Goal: Task Accomplishment & Management: Use online tool/utility

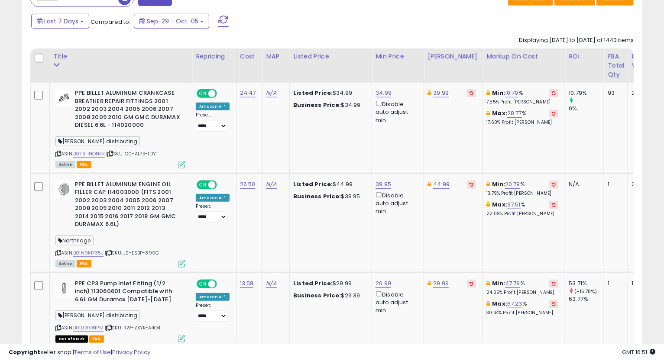
scroll to position [178, 360]
click at [59, 153] on icon at bounding box center [58, 154] width 6 height 5
click at [517, 153] on td "Min: 10.79 % 7.55% Profit [PERSON_NAME]: 28.77 % 17.60% Profit [PERSON_NAME]" at bounding box center [524, 128] width 82 height 91
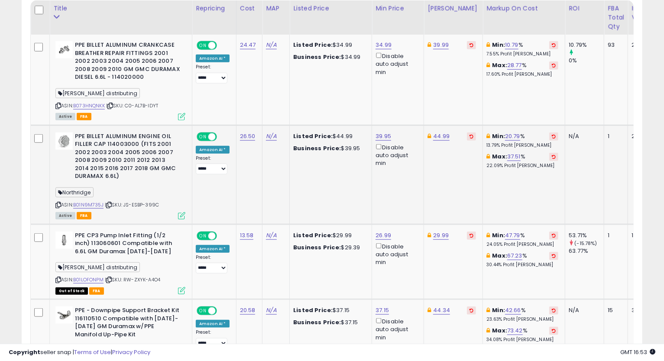
scroll to position [468, 0]
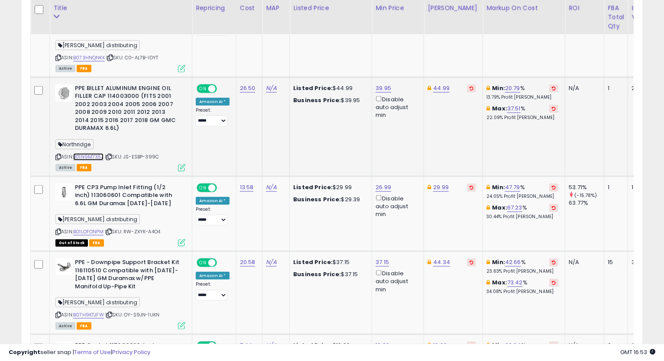
click at [85, 153] on link "B01N9M735J" at bounding box center [88, 156] width 30 height 7
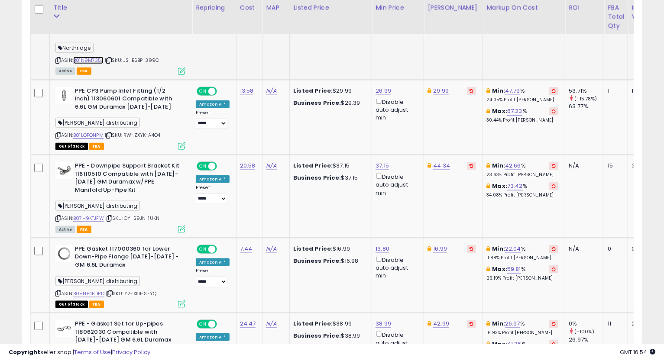
scroll to position [613, 0]
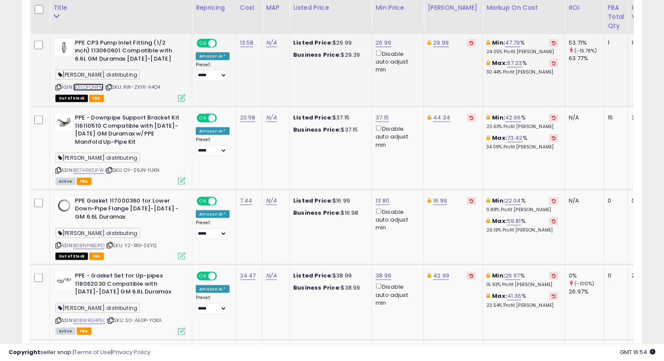
click at [99, 87] on link "B01LOFONPM" at bounding box center [88, 87] width 30 height 7
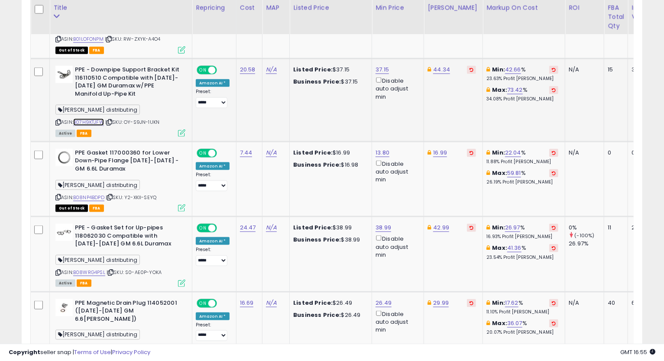
click at [85, 124] on link "B07H9KTJFW" at bounding box center [88, 122] width 31 height 7
click at [59, 121] on icon at bounding box center [58, 122] width 6 height 5
click at [434, 67] on link "44.34" at bounding box center [441, 69] width 17 height 9
type input "*****"
click button "submit" at bounding box center [463, 39] width 15 height 13
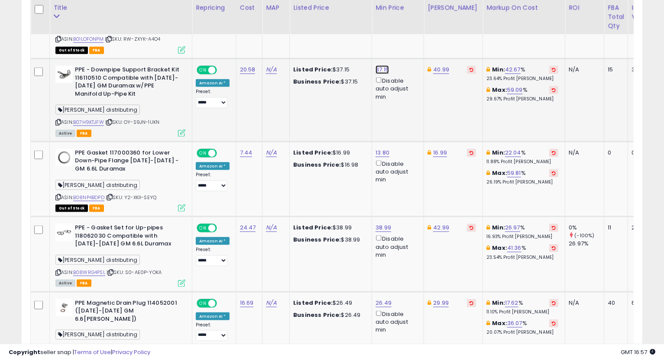
click at [377, 67] on link "37.15" at bounding box center [382, 69] width 13 height 9
drag, startPoint x: 356, startPoint y: 47, endPoint x: 281, endPoint y: 74, distance: 79.9
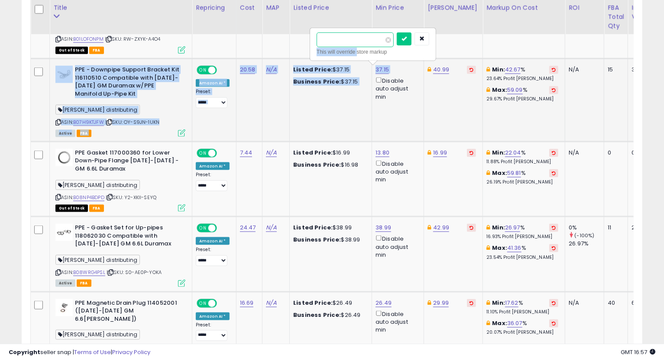
click at [358, 41] on input "*****" at bounding box center [355, 40] width 77 height 15
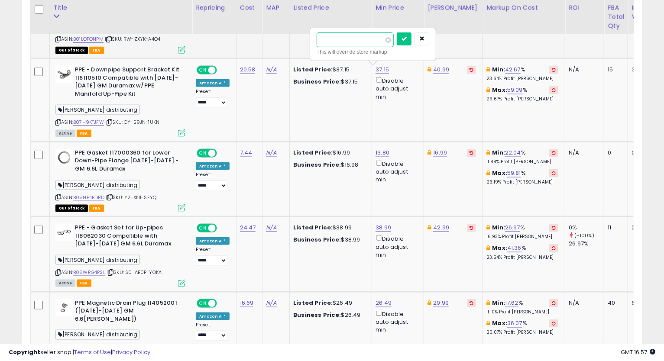
drag, startPoint x: 352, startPoint y: 39, endPoint x: 306, endPoint y: 43, distance: 46.6
paste input "number"
type input "*****"
click button "submit" at bounding box center [404, 39] width 15 height 13
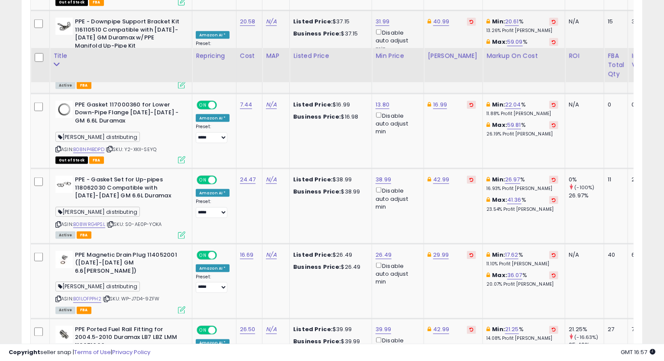
scroll to position [758, 0]
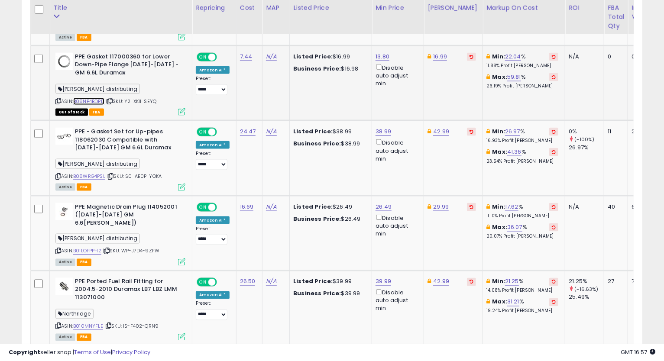
click at [96, 101] on link "B08NP4BDPD" at bounding box center [88, 101] width 31 height 7
click at [433, 58] on link "16.99" at bounding box center [440, 56] width 14 height 9
type input "*****"
click button "submit" at bounding box center [462, 26] width 15 height 13
click at [376, 58] on link "13.80" at bounding box center [383, 56] width 14 height 9
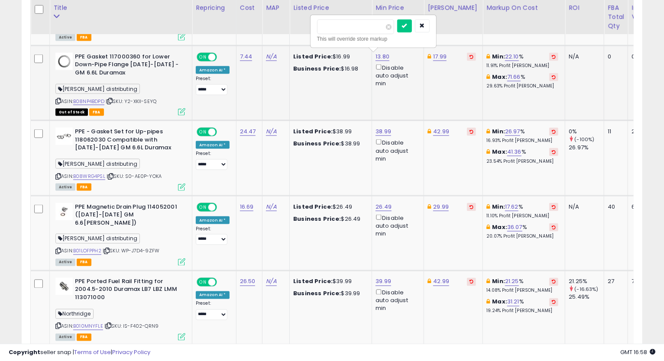
type input "*"
type input "*****"
click button "submit" at bounding box center [404, 26] width 15 height 13
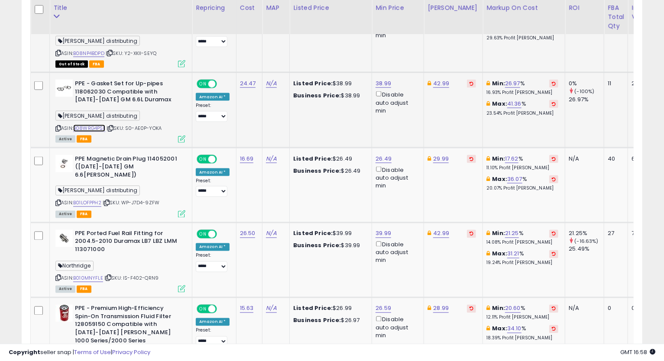
click at [94, 125] on link "B08WRG4PSL" at bounding box center [89, 128] width 32 height 7
click at [437, 83] on link "42.99" at bounding box center [441, 83] width 16 height 9
click at [488, 48] on button "button" at bounding box center [481, 52] width 15 height 13
click at [59, 126] on icon at bounding box center [58, 128] width 6 height 5
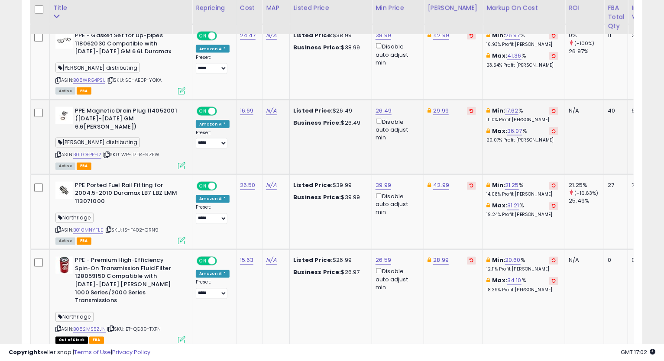
scroll to position [902, 0]
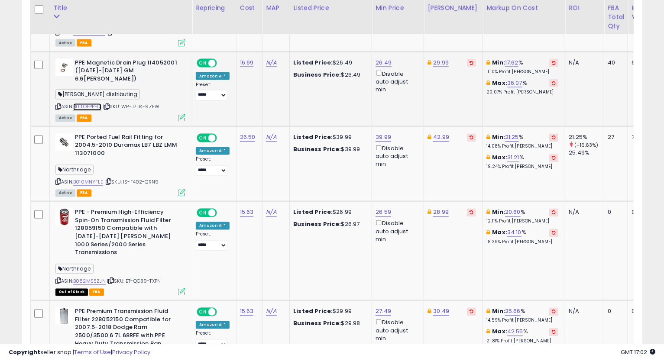
click at [81, 104] on link "B01LOFPPH2" at bounding box center [87, 107] width 28 height 7
click at [59, 105] on icon at bounding box center [58, 107] width 6 height 5
click at [58, 105] on icon at bounding box center [58, 107] width 6 height 5
click at [380, 59] on link "26.49" at bounding box center [384, 63] width 16 height 9
drag, startPoint x: 362, startPoint y: 30, endPoint x: 267, endPoint y: 47, distance: 96.3
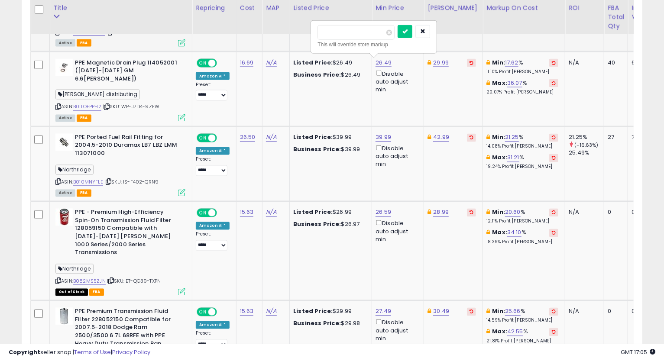
type input "*****"
click button "submit" at bounding box center [405, 31] width 15 height 13
click at [59, 105] on icon at bounding box center [58, 107] width 6 height 5
click at [459, 153] on td "42.99" at bounding box center [453, 164] width 59 height 75
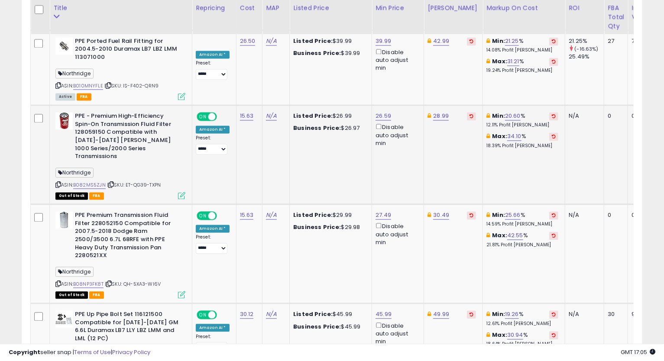
scroll to position [950, 0]
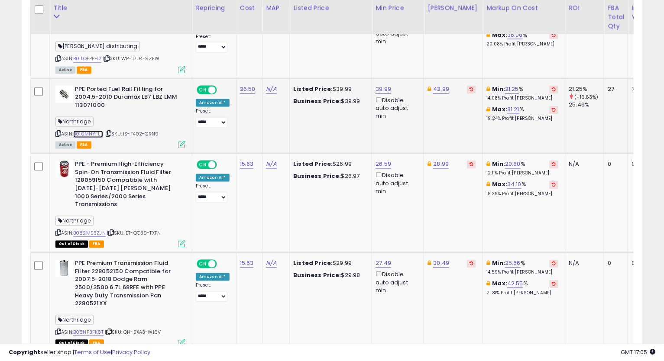
click at [82, 131] on link "B010MNYFLE" at bounding box center [88, 134] width 30 height 7
click at [59, 132] on icon at bounding box center [58, 134] width 6 height 5
drag, startPoint x: 55, startPoint y: 124, endPoint x: 42, endPoint y: 130, distance: 14.2
click at [55, 132] on icon at bounding box center [58, 134] width 6 height 5
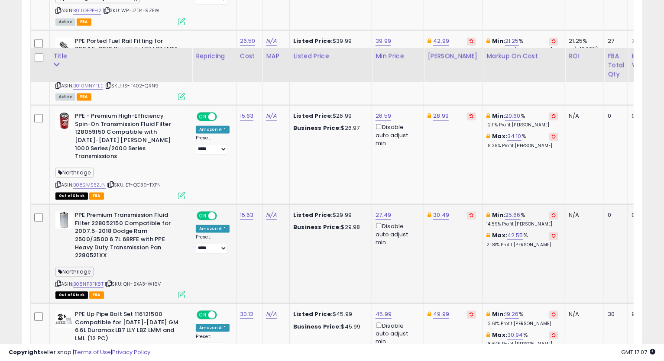
scroll to position [1047, 0]
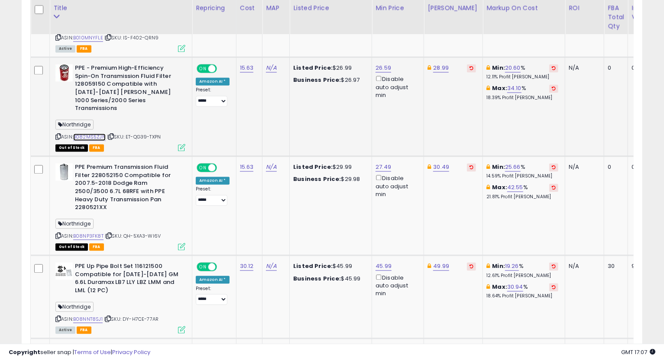
click at [84, 133] on link "B082MS5ZJN" at bounding box center [89, 136] width 33 height 7
click at [433, 64] on link "28.99" at bounding box center [441, 68] width 16 height 9
type input "*****"
click button "submit" at bounding box center [463, 28] width 15 height 13
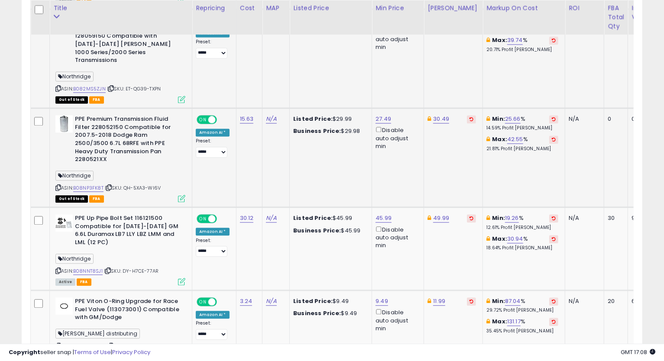
scroll to position [1143, 0]
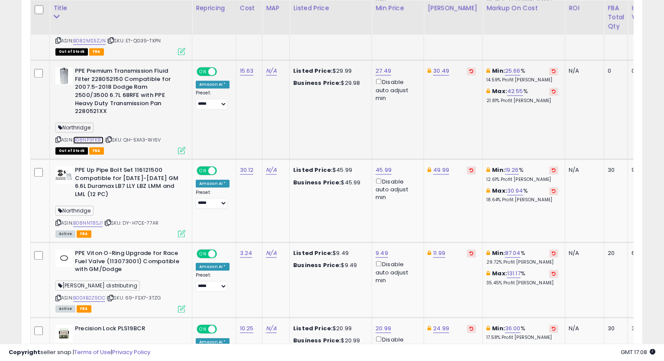
click at [97, 137] on link "B08NP3FK8T" at bounding box center [88, 140] width 30 height 7
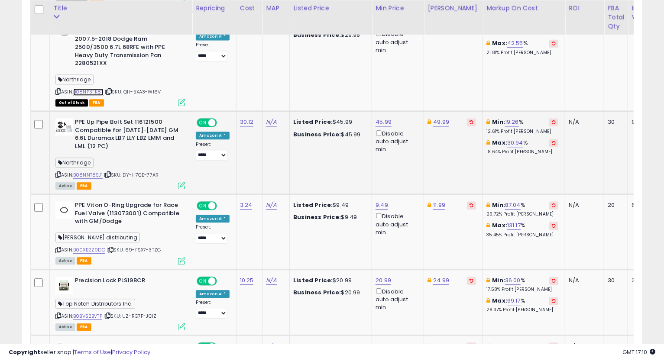
scroll to position [1239, 0]
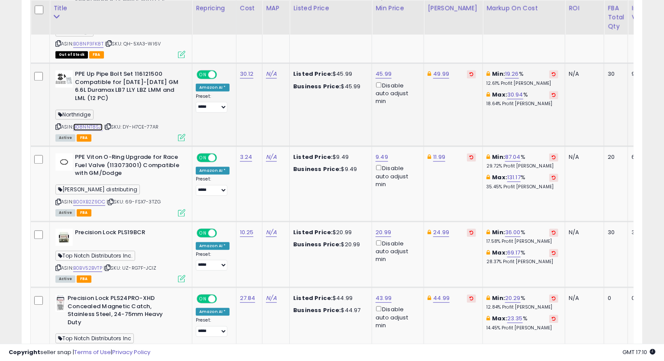
click at [92, 124] on link "B08NNT8SJ1" at bounding box center [87, 127] width 29 height 7
click at [55, 124] on icon at bounding box center [58, 126] width 6 height 5
click at [59, 124] on icon at bounding box center [58, 126] width 6 height 5
click at [383, 70] on link "45.99" at bounding box center [384, 74] width 16 height 9
type input "*****"
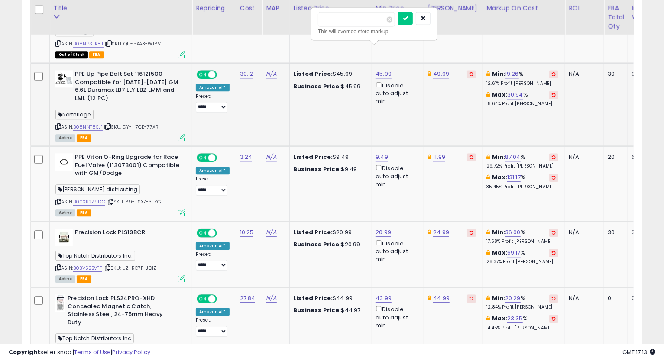
click button "submit" at bounding box center [405, 18] width 15 height 13
click at [444, 70] on link "49.99" at bounding box center [441, 74] width 16 height 9
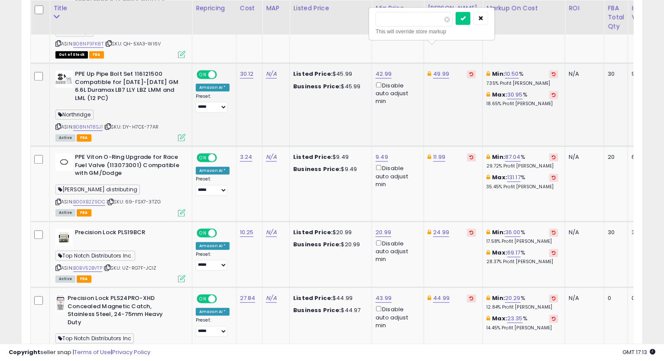
type input "*****"
click button "submit" at bounding box center [463, 18] width 15 height 13
click at [439, 70] on link "45.99" at bounding box center [441, 74] width 16 height 9
type input "*****"
click button "submit" at bounding box center [463, 18] width 15 height 13
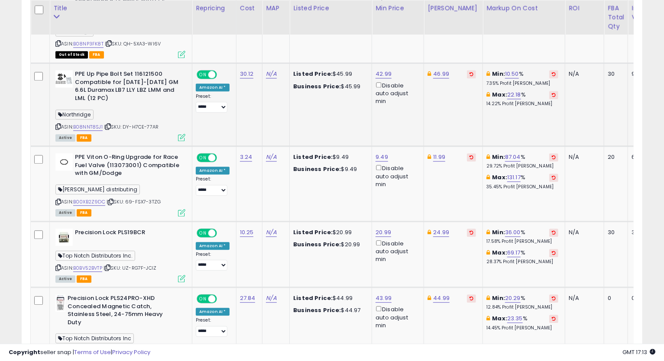
click at [57, 124] on icon at bounding box center [58, 126] width 6 height 5
click at [463, 184] on td "11.99" at bounding box center [453, 183] width 59 height 75
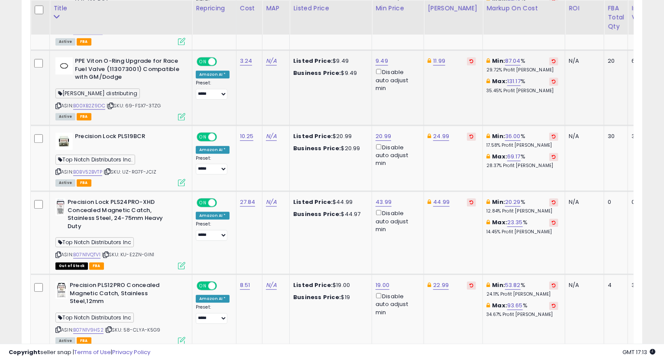
scroll to position [1287, 0]
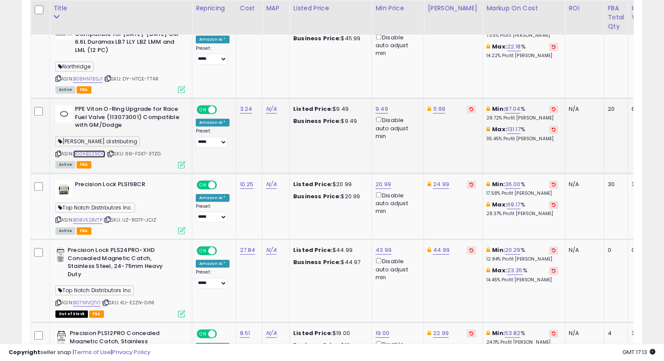
click at [94, 150] on link "B00XB2Z9DC" at bounding box center [89, 153] width 32 height 7
click at [59, 152] on icon at bounding box center [58, 154] width 6 height 5
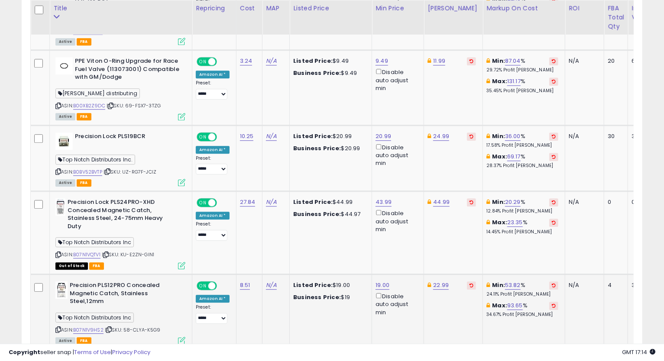
scroll to position [1383, 0]
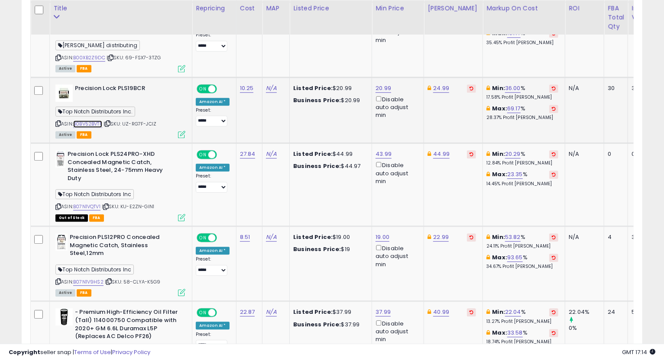
click at [83, 120] on link "B0BV52BVTP" at bounding box center [87, 123] width 29 height 7
